Goal: Register for event/course

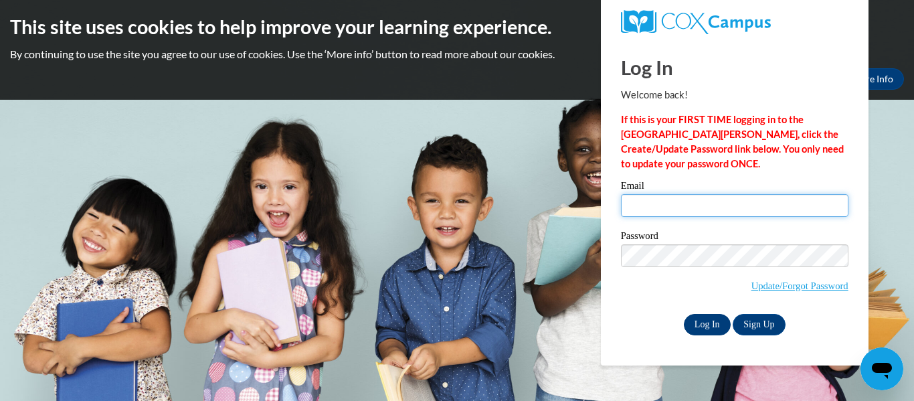
type input "hsingh@kusd.edu"
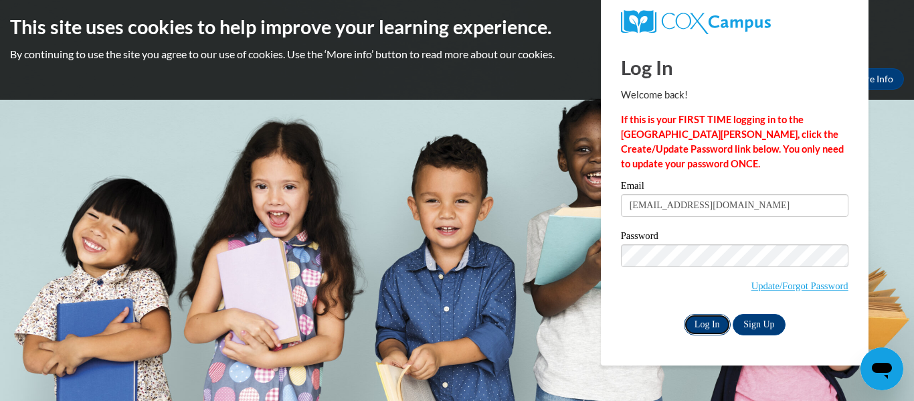
click at [706, 323] on input "Log In" at bounding box center [707, 324] width 47 height 21
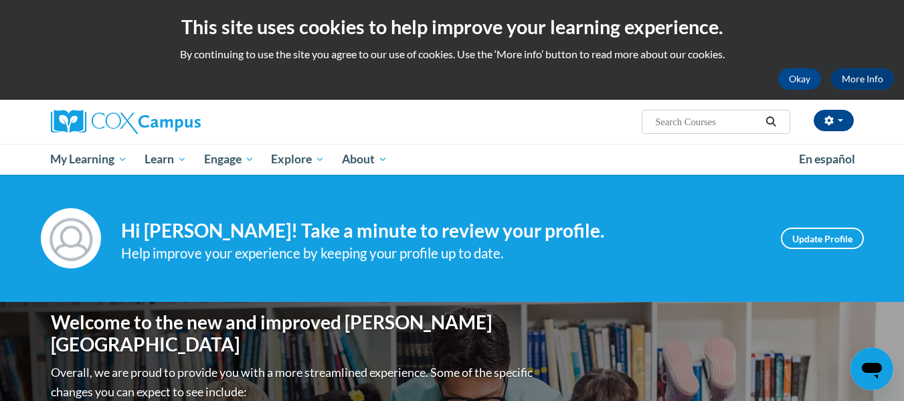
click at [673, 125] on input "Search..." at bounding box center [707, 122] width 107 height 16
type input "RTI"
click at [774, 119] on icon "Search" at bounding box center [771, 121] width 10 height 10
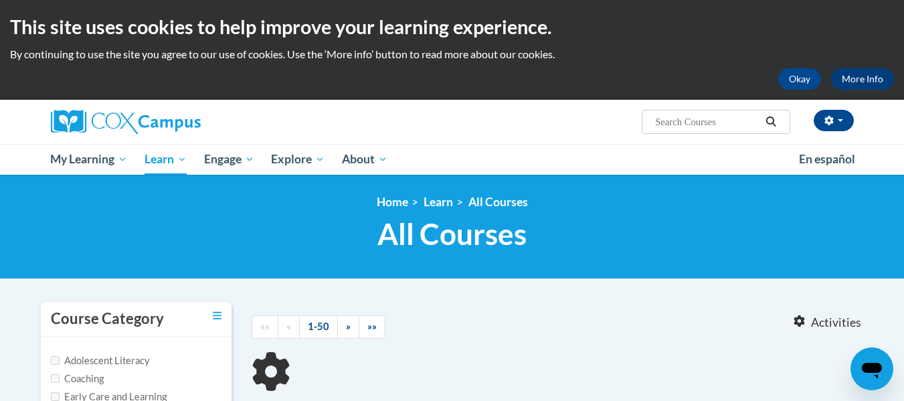
type input "RTI"
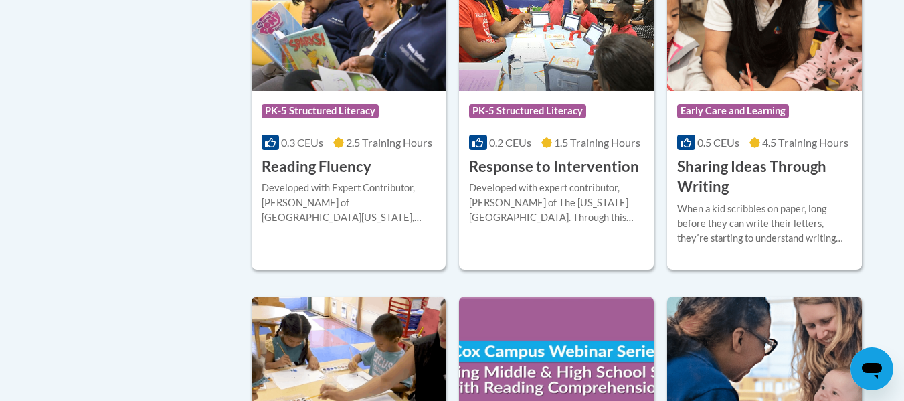
scroll to position [1124, 0]
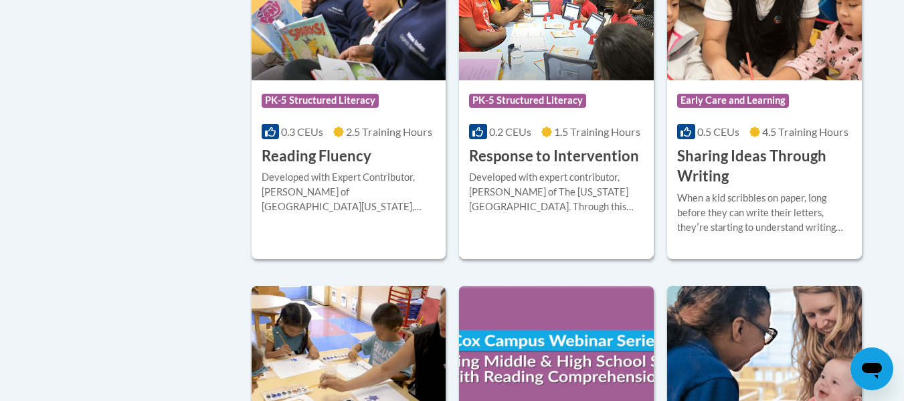
click at [558, 155] on h3 "Response to Intervention" at bounding box center [554, 156] width 170 height 21
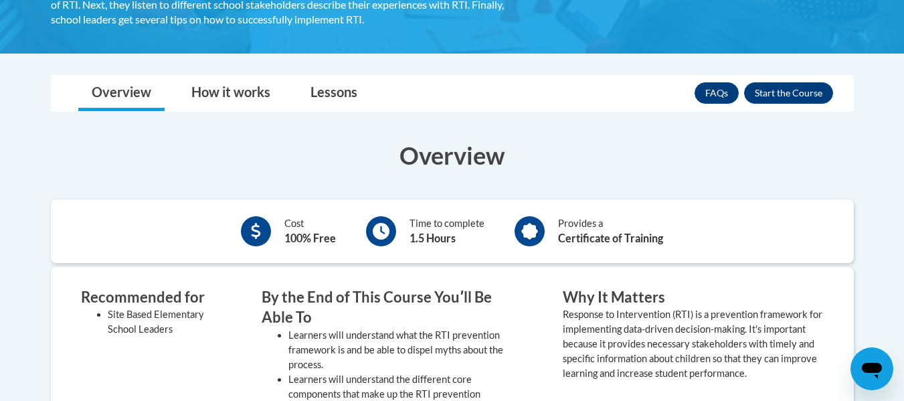
scroll to position [312, 0]
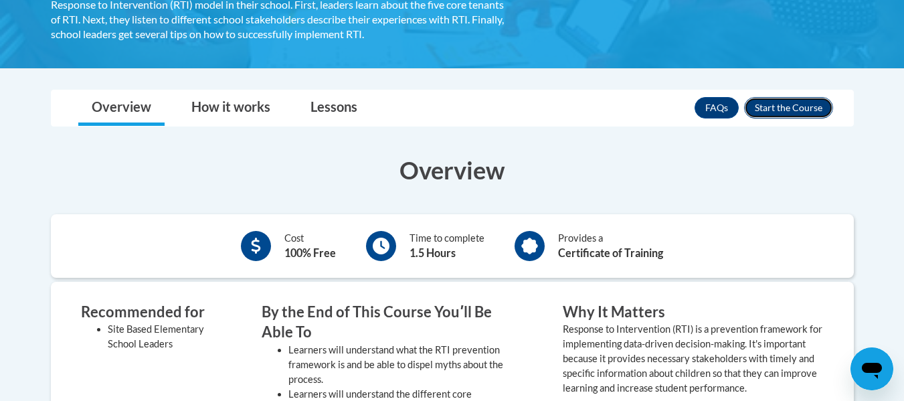
click at [792, 104] on button "Enroll" at bounding box center [788, 107] width 89 height 21
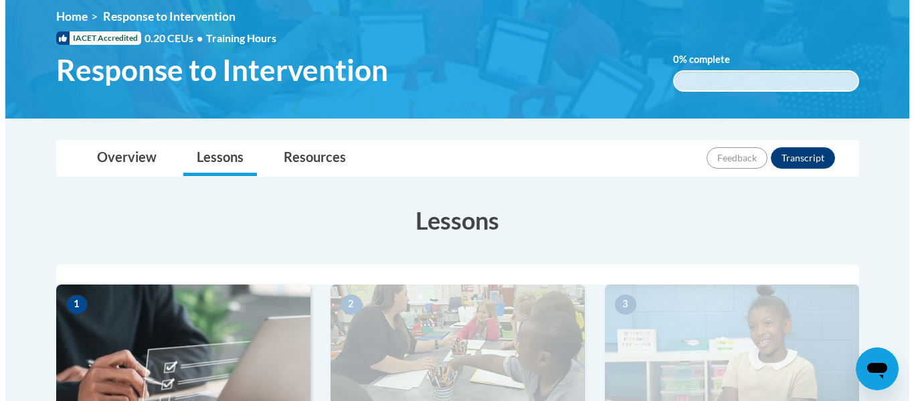
scroll to position [528, 0]
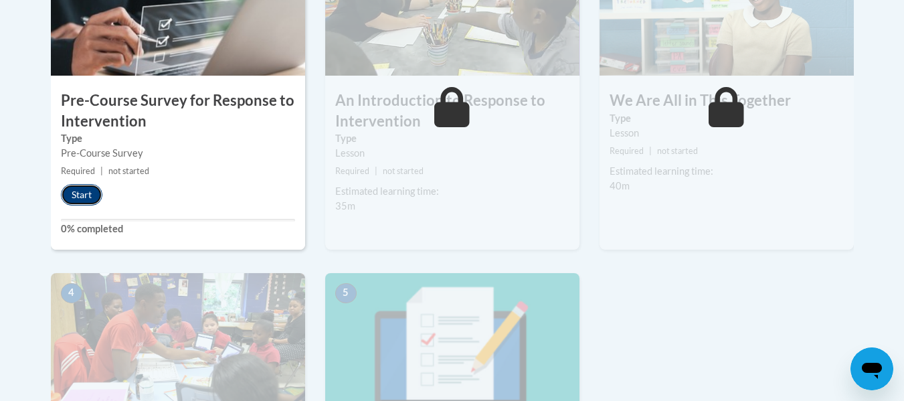
click at [88, 193] on button "Start" at bounding box center [81, 194] width 41 height 21
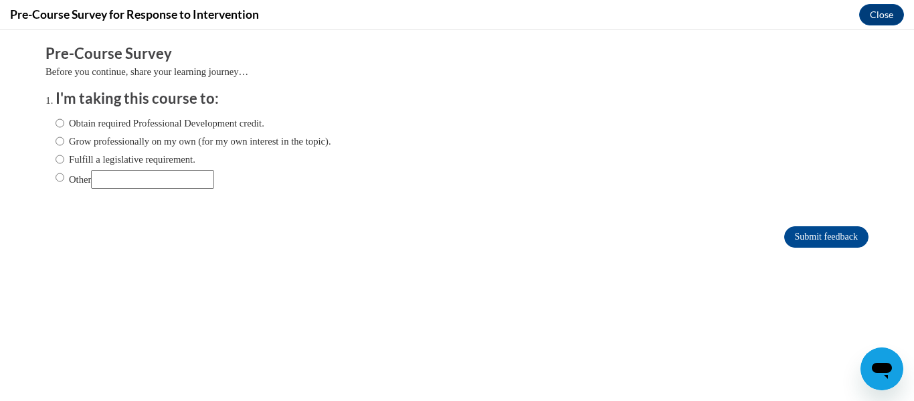
scroll to position [0, 0]
click at [56, 158] on input "Fulfill a legislative requirement." at bounding box center [60, 159] width 9 height 15
radio input "true"
click at [784, 240] on input "Submit feedback" at bounding box center [826, 236] width 84 height 21
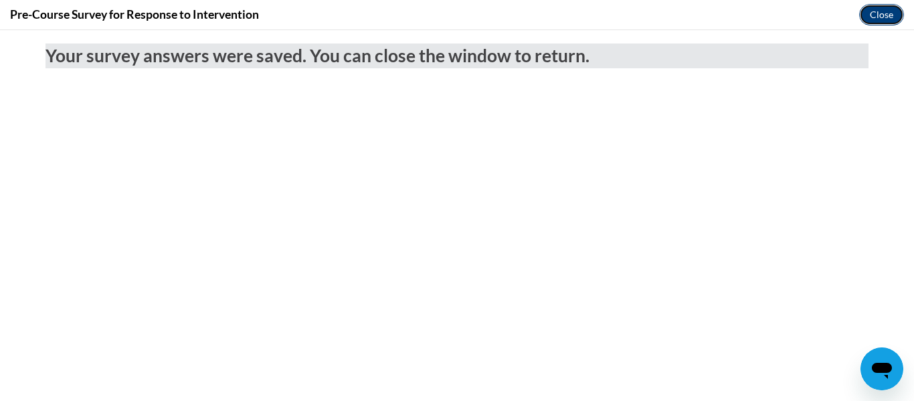
click at [882, 21] on button "Close" at bounding box center [881, 14] width 45 height 21
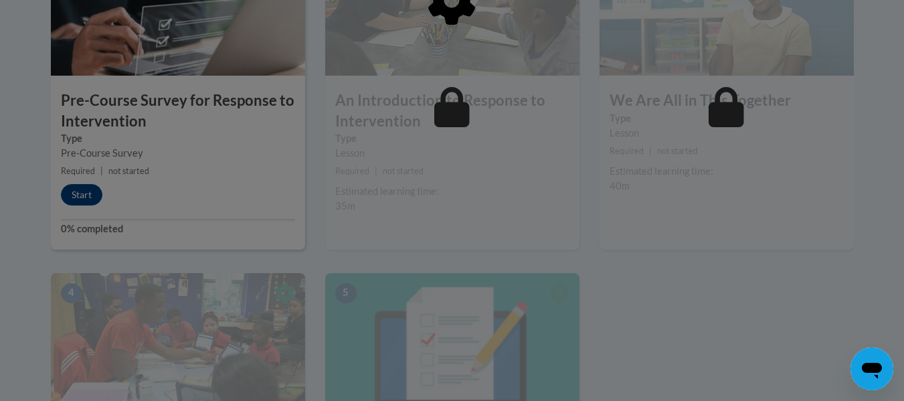
click at [77, 197] on div at bounding box center [452, 200] width 904 height 401
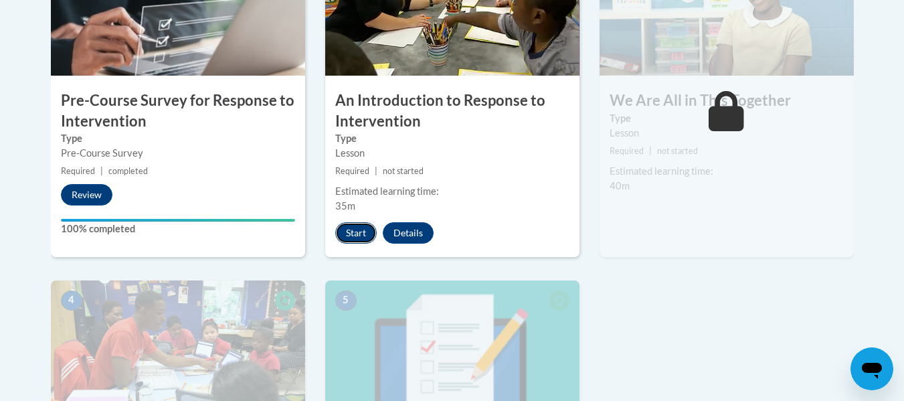
click at [360, 230] on button "Start" at bounding box center [355, 232] width 41 height 21
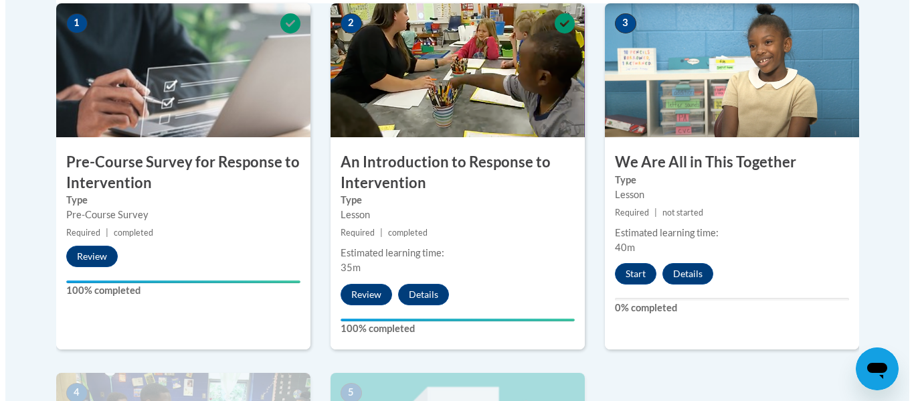
scroll to position [448, 0]
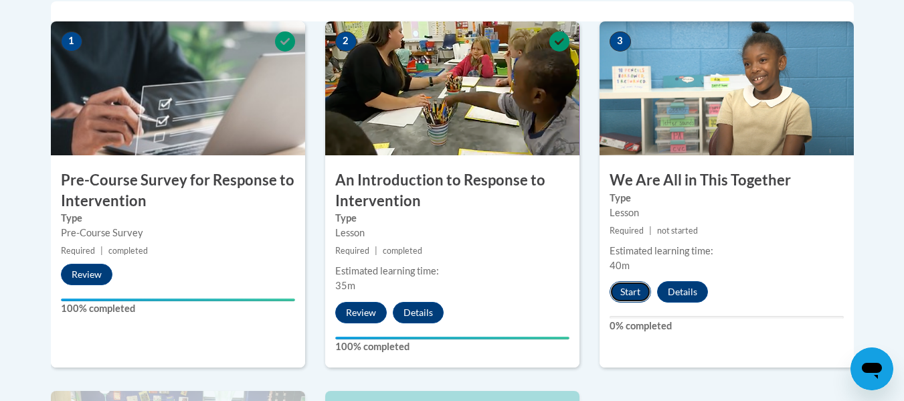
click at [629, 292] on button "Start" at bounding box center [630, 291] width 41 height 21
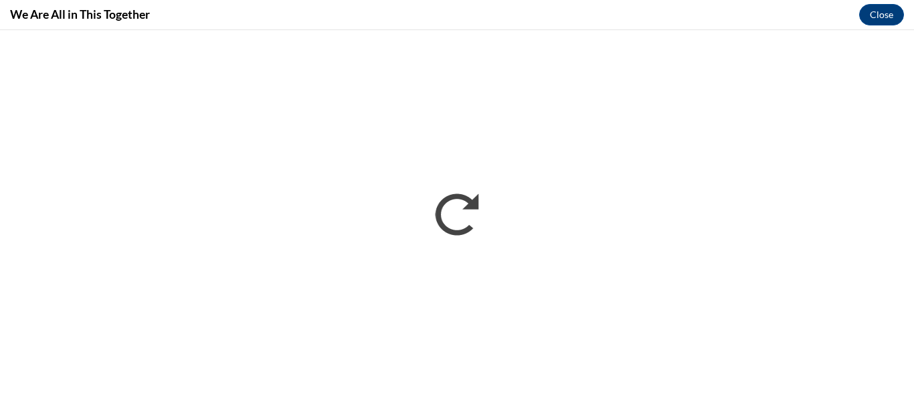
scroll to position [0, 0]
